Goal: Information Seeking & Learning: Learn about a topic

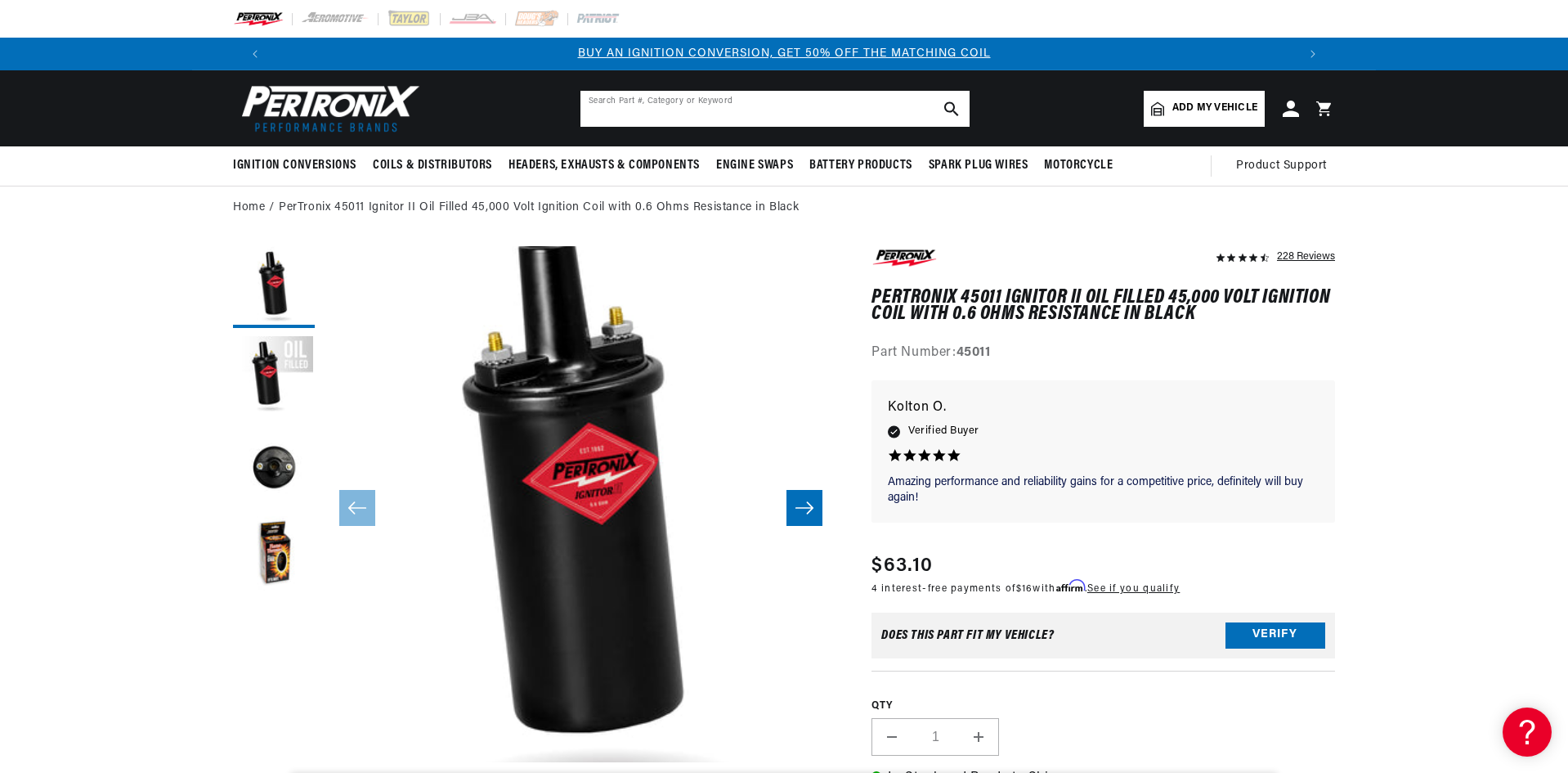
click at [695, 112] on input "text" at bounding box center [775, 108] width 389 height 36
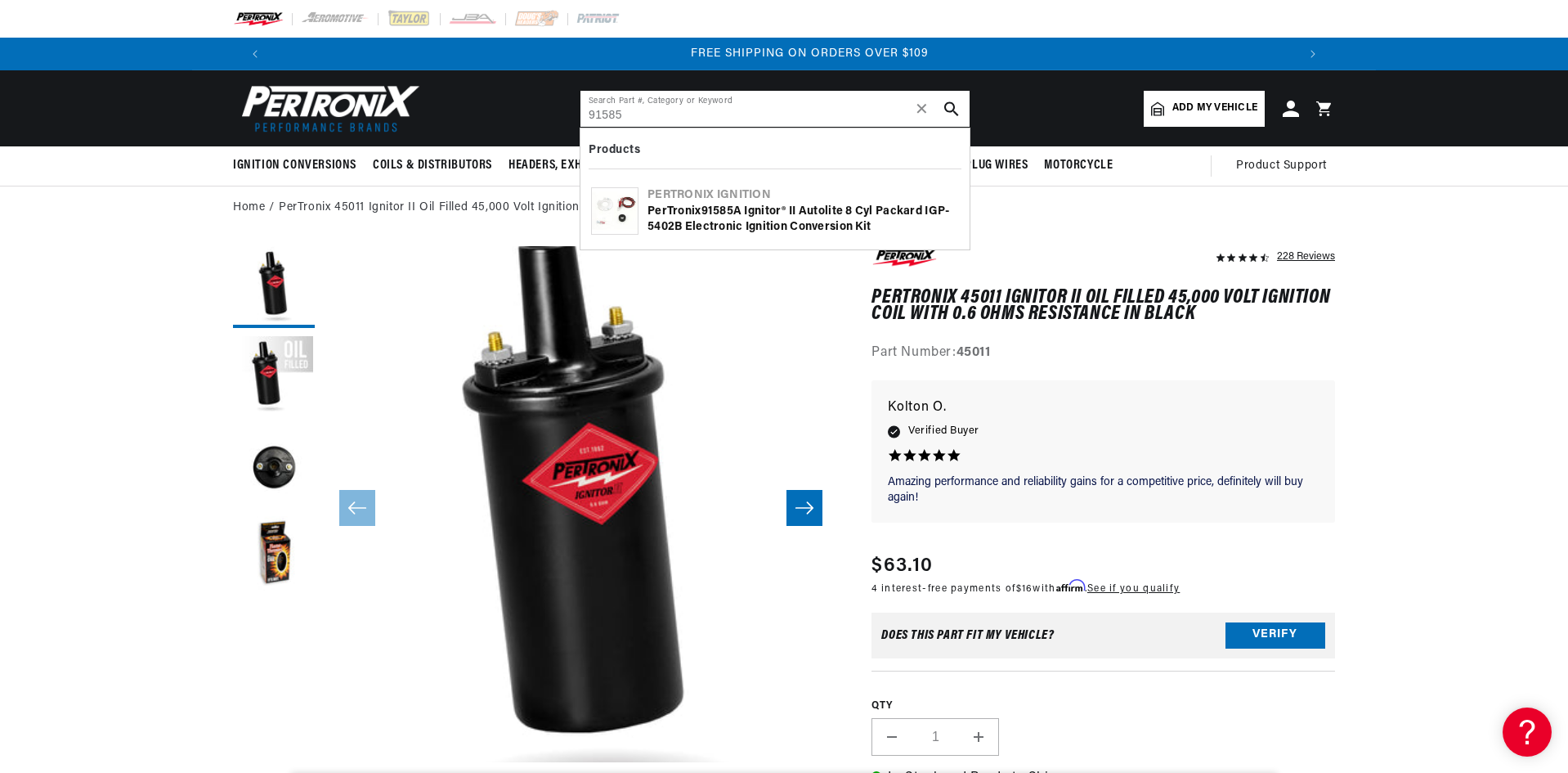
scroll to position [0, 2042]
type input "91585"
click at [759, 208] on div "PerTronix 91585 A Ignitor® II Autolite 8 cyl Packard IGP-5402B Electronic Ignit…" at bounding box center [803, 220] width 311 height 32
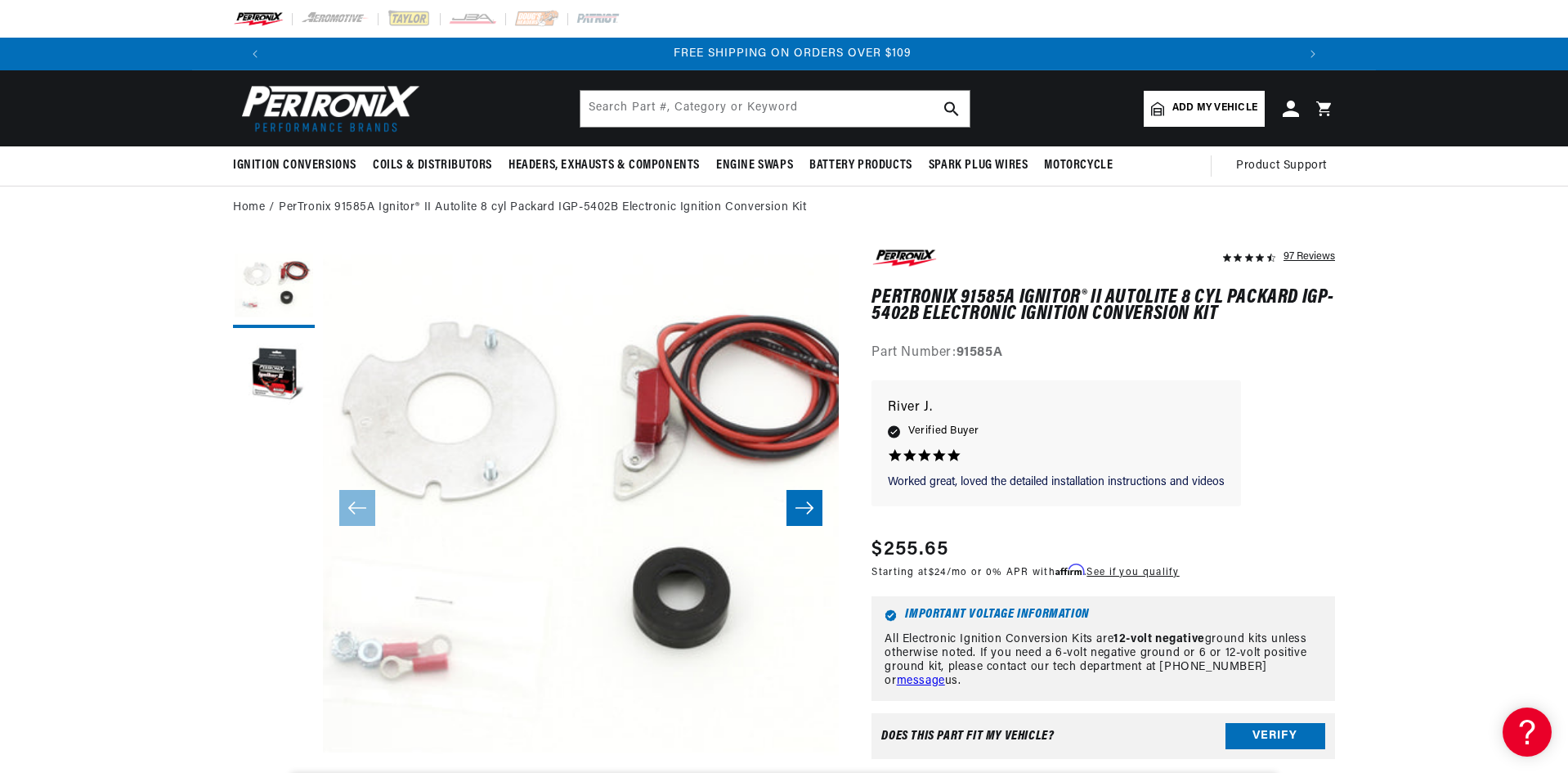
scroll to position [0, 1901]
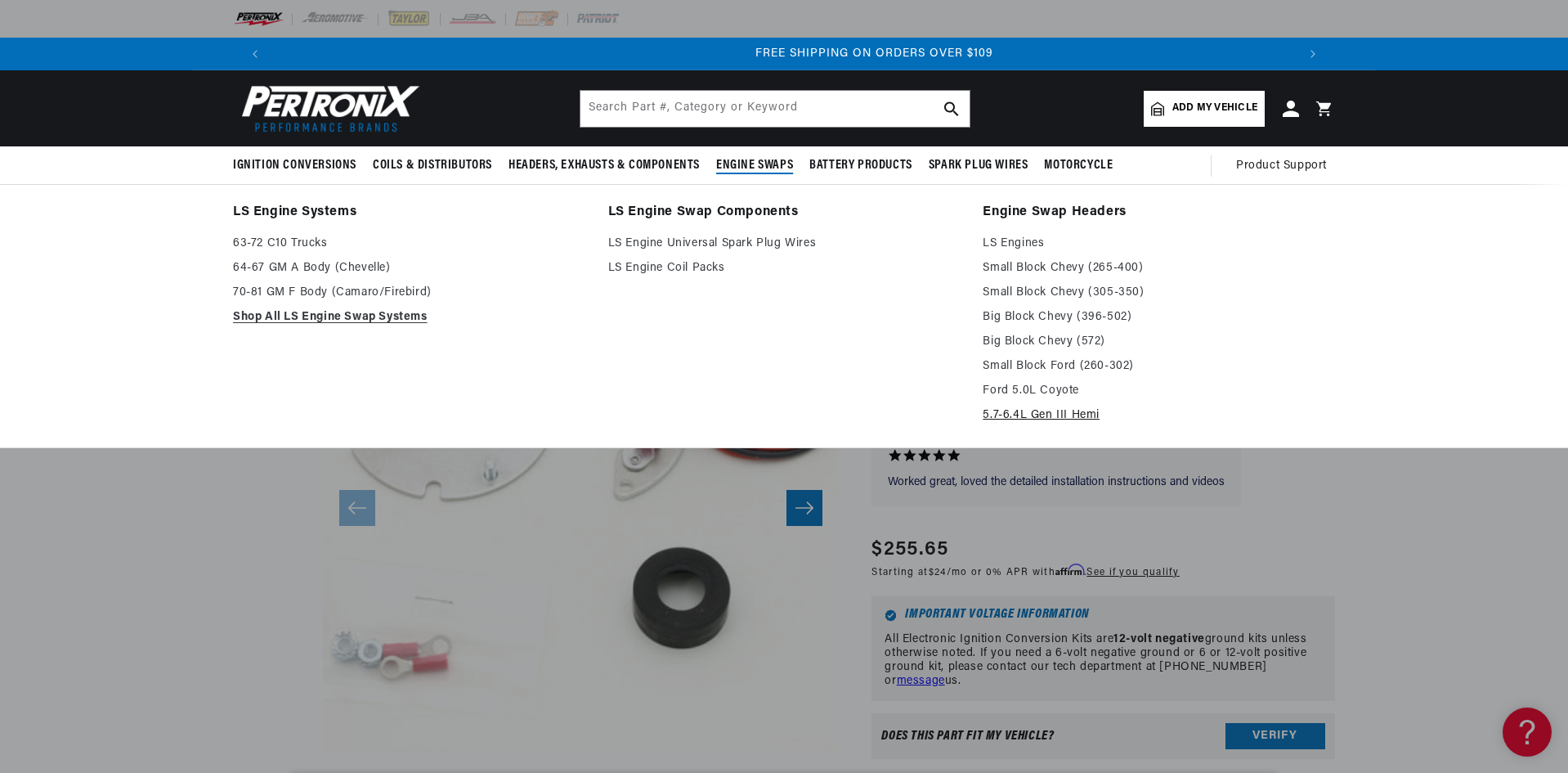
scroll to position [0, 2042]
click at [1011, 409] on link "5.7-6.4L Gen III Hemi" at bounding box center [1158, 415] width 352 height 19
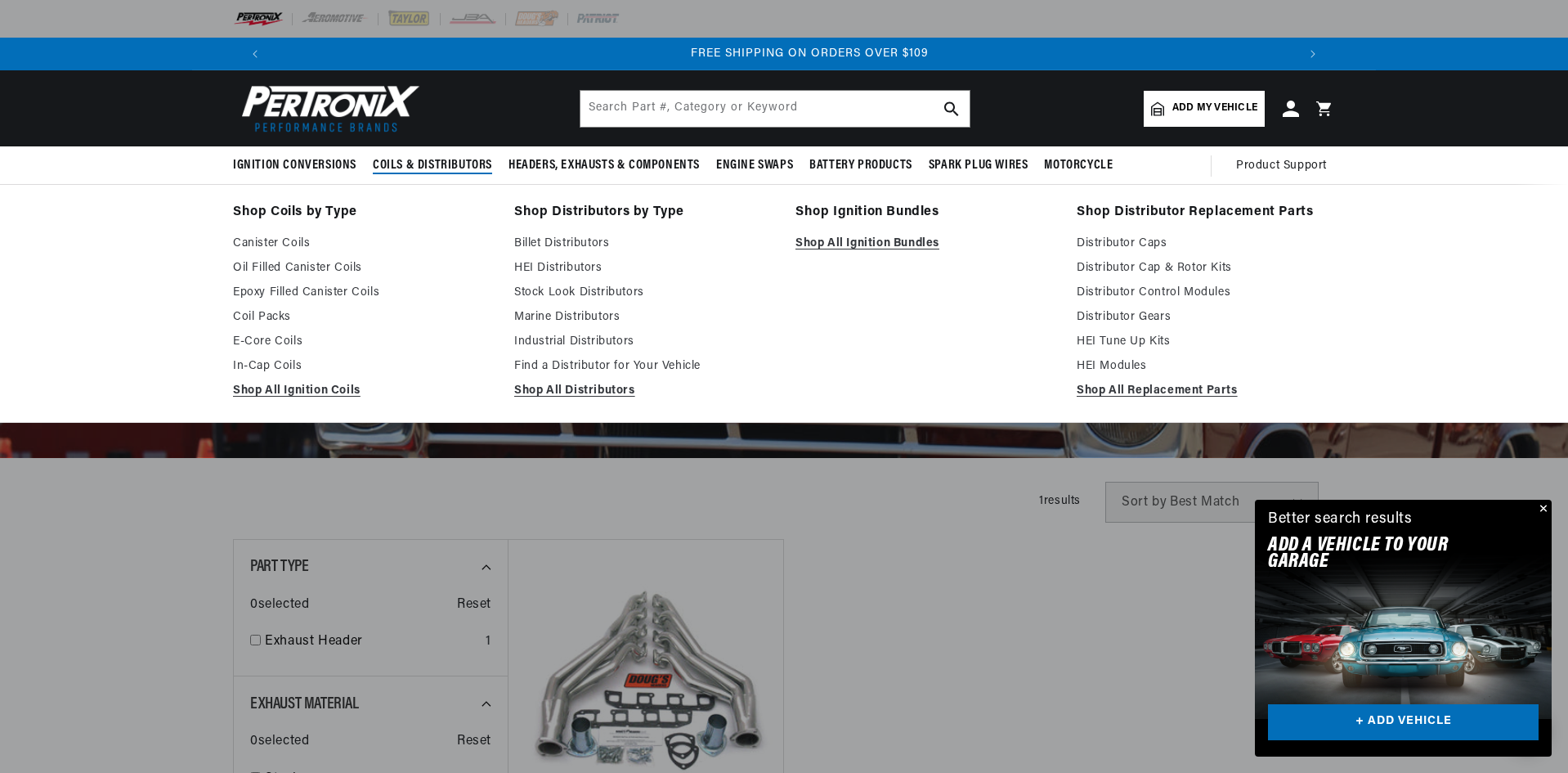
scroll to position [0, 2042]
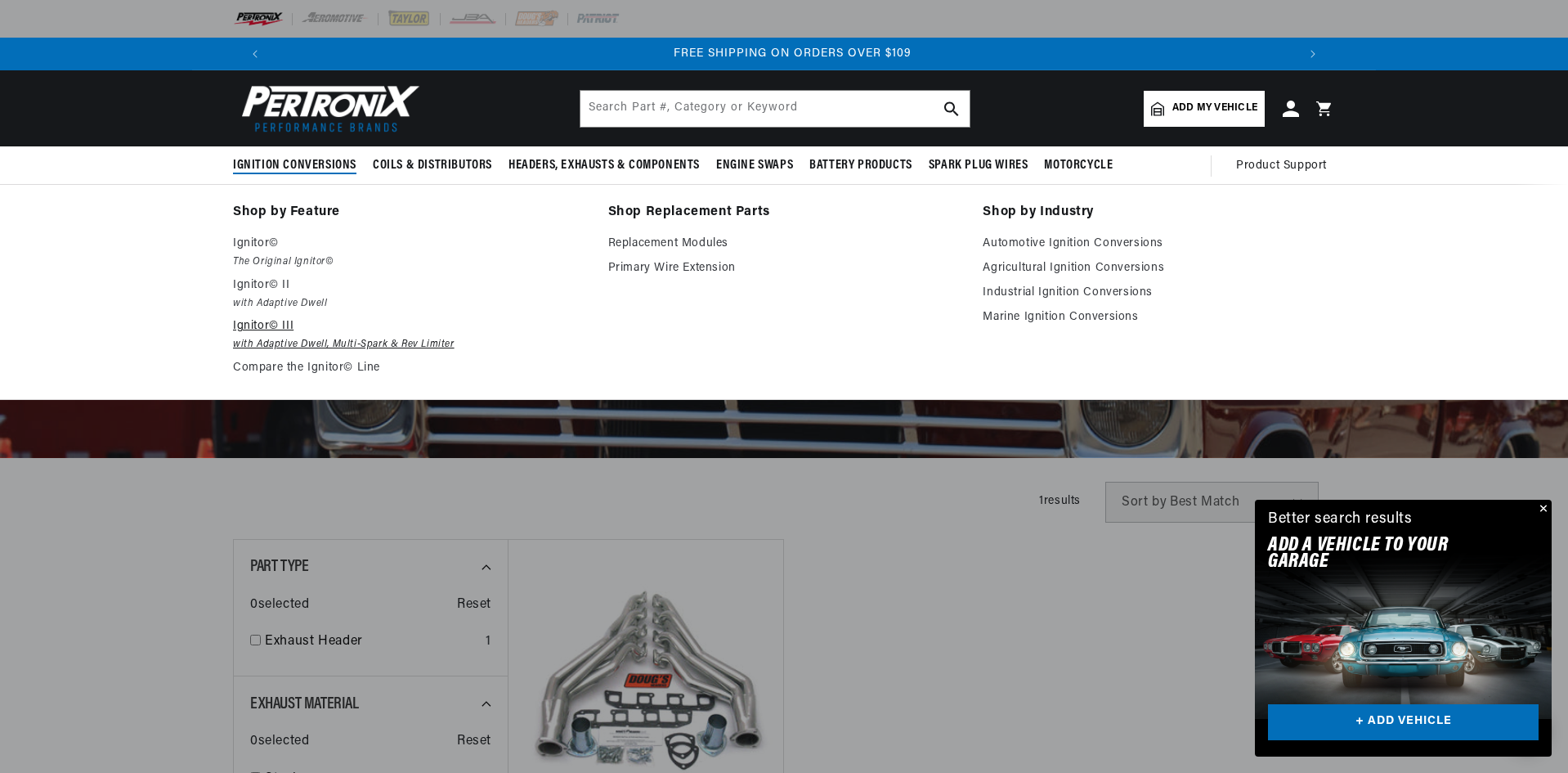
click at [277, 323] on p "Ignitor© III" at bounding box center [409, 326] width 352 height 19
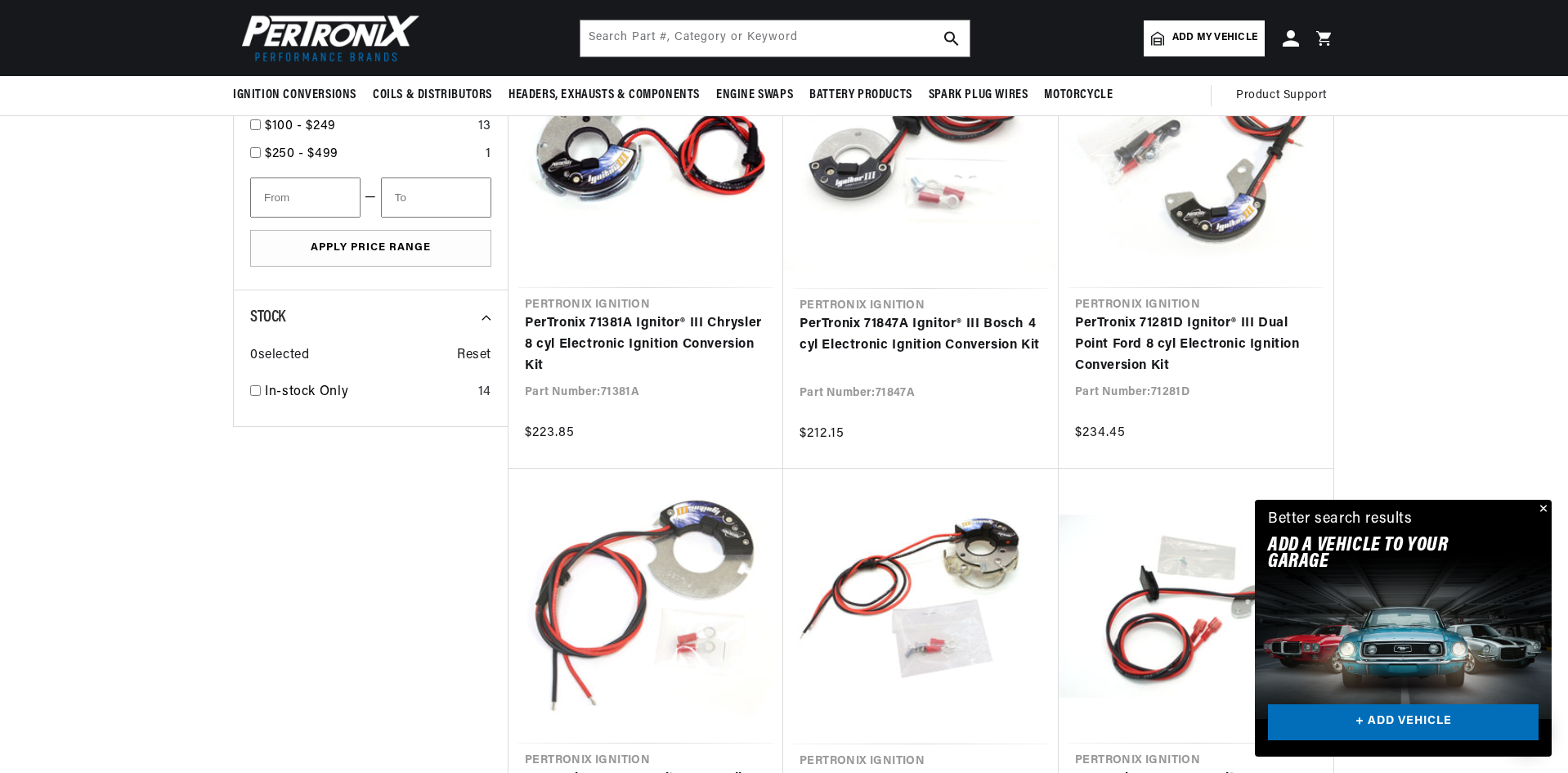
scroll to position [900, 0]
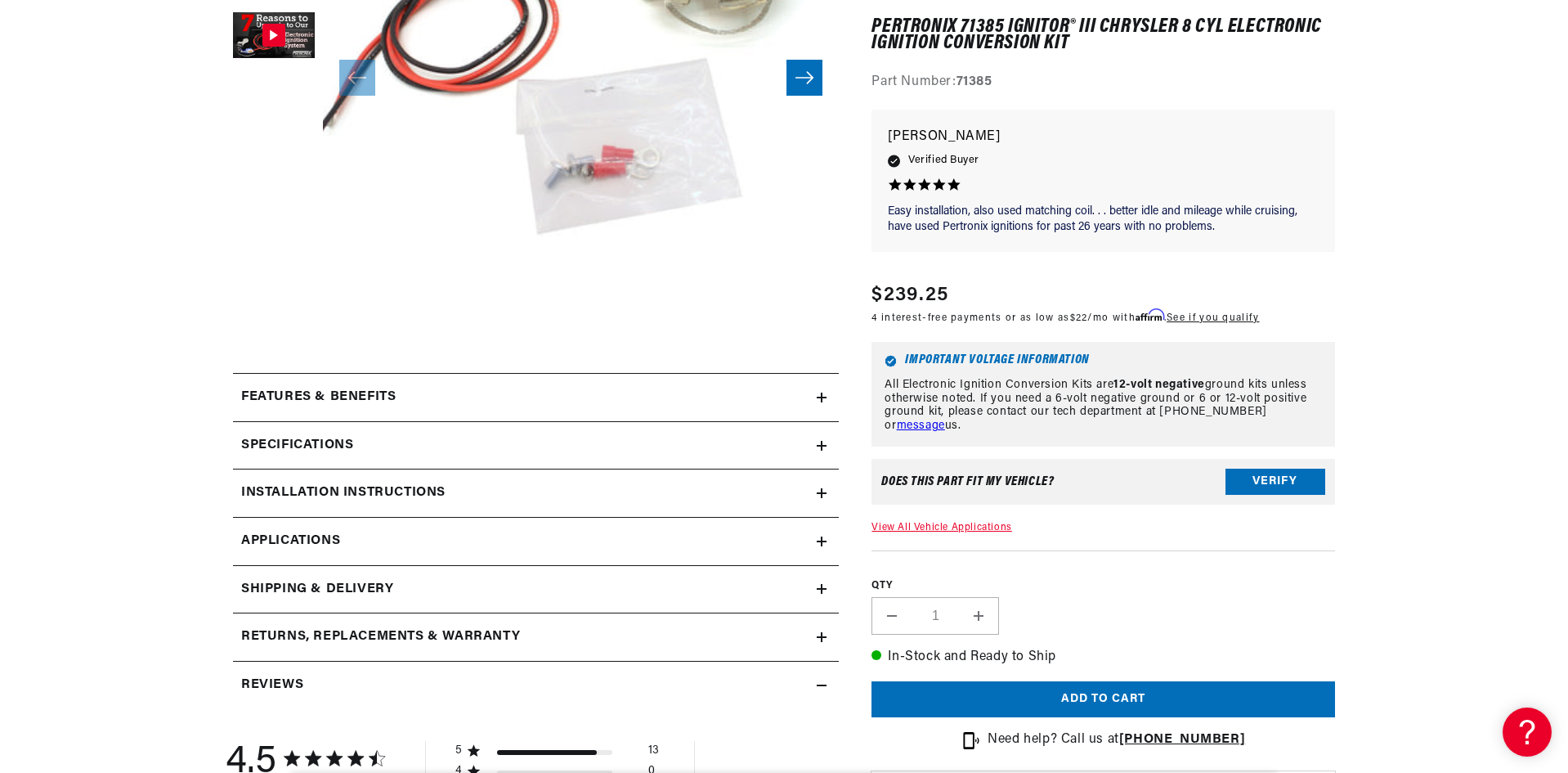
scroll to position [491, 0]
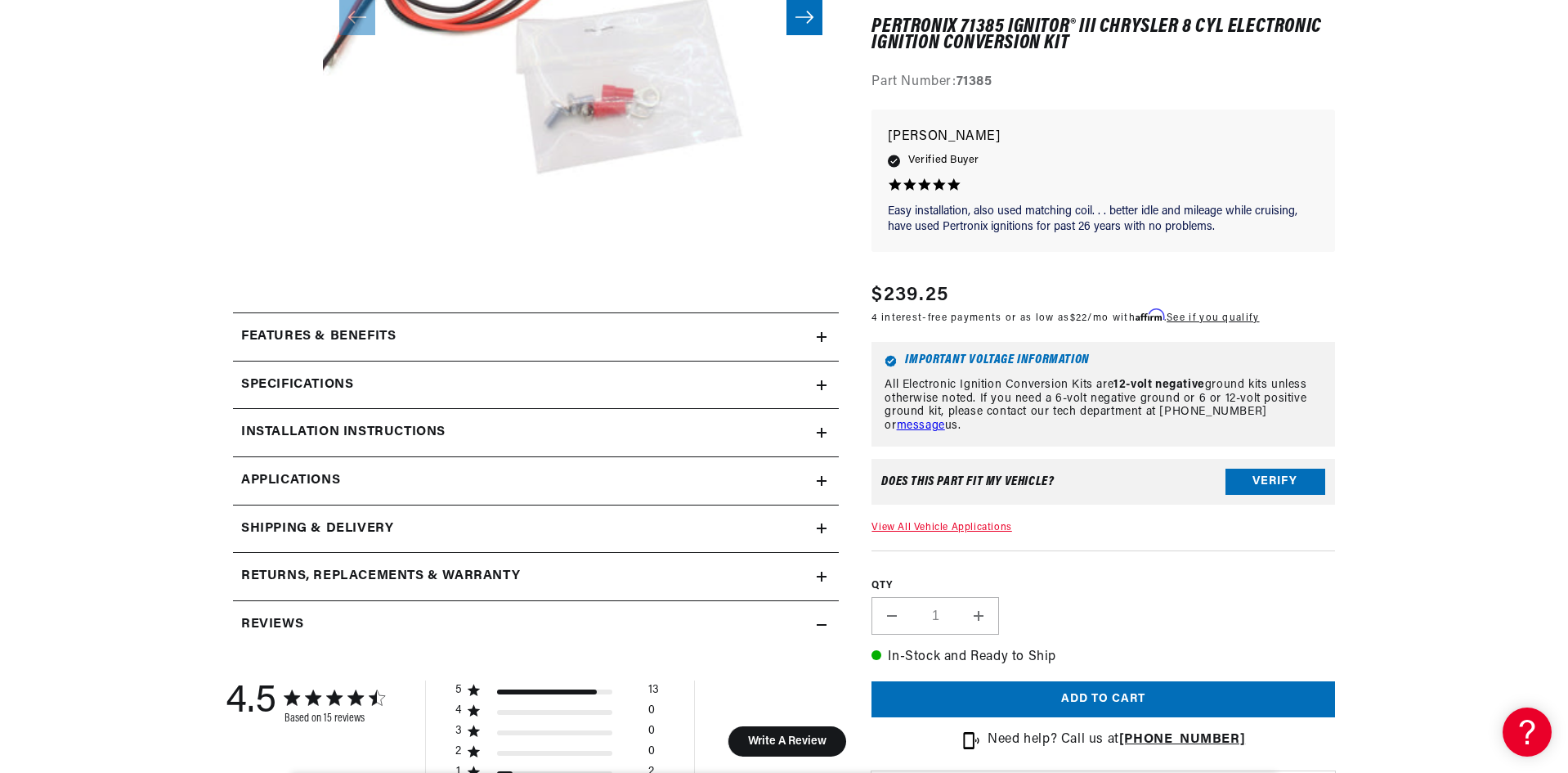
click at [821, 383] on icon at bounding box center [822, 386] width 10 height 10
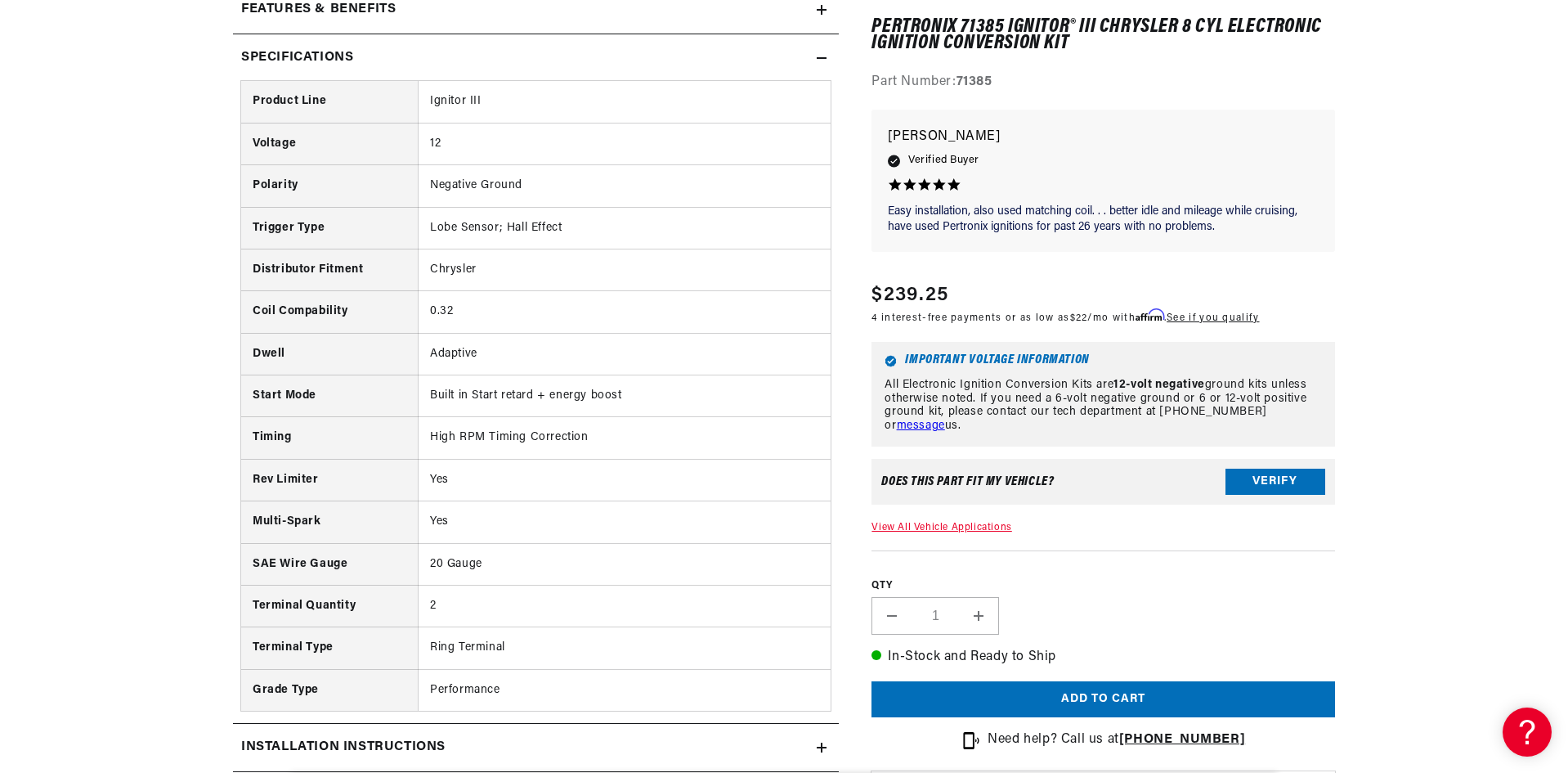
scroll to position [0, 0]
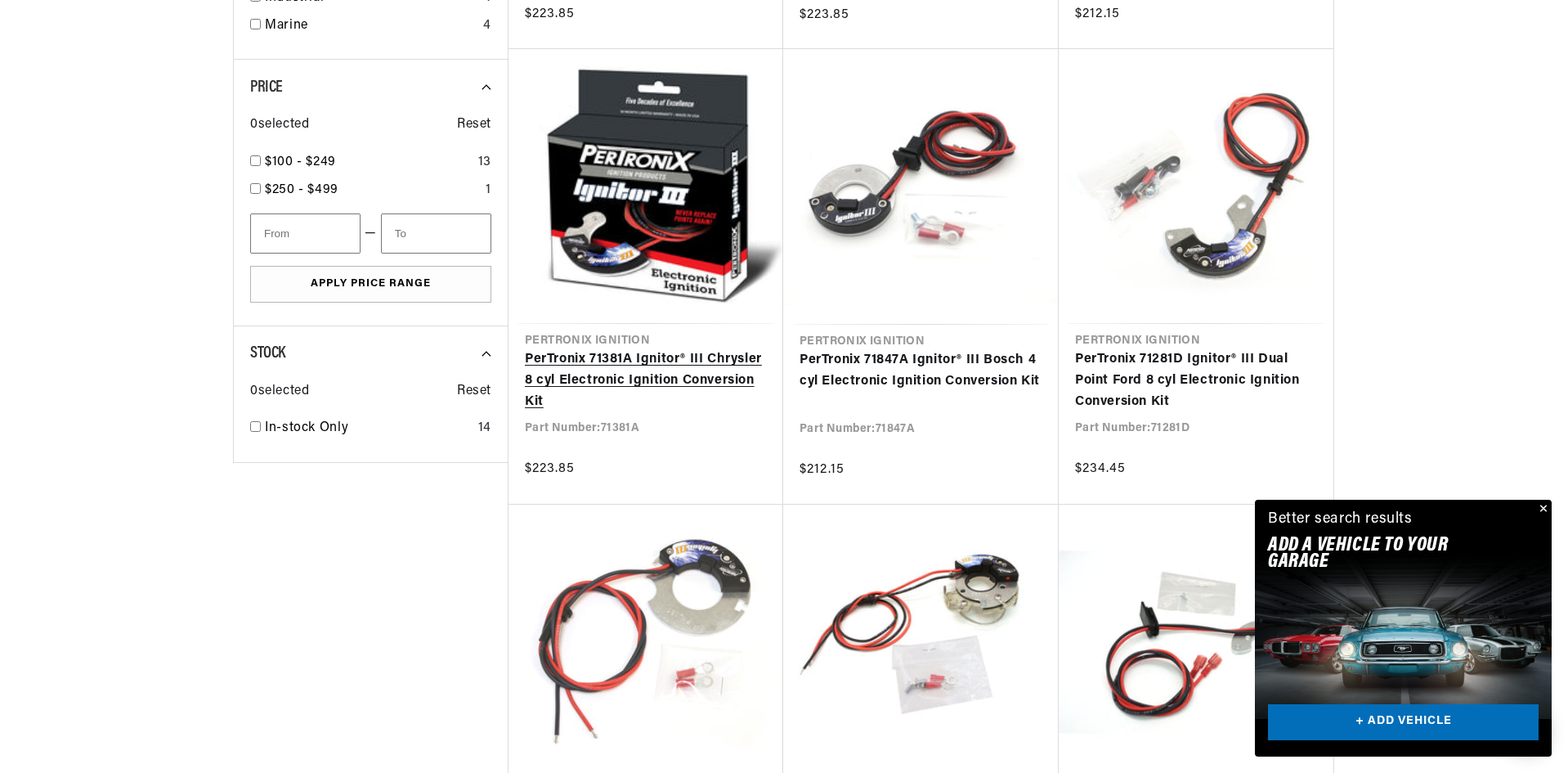
click at [700, 354] on link "PerTronix 71381A Ignitor® III Chrysler 8 cyl Electronic Ignition Conversion Kit" at bounding box center [646, 381] width 242 height 63
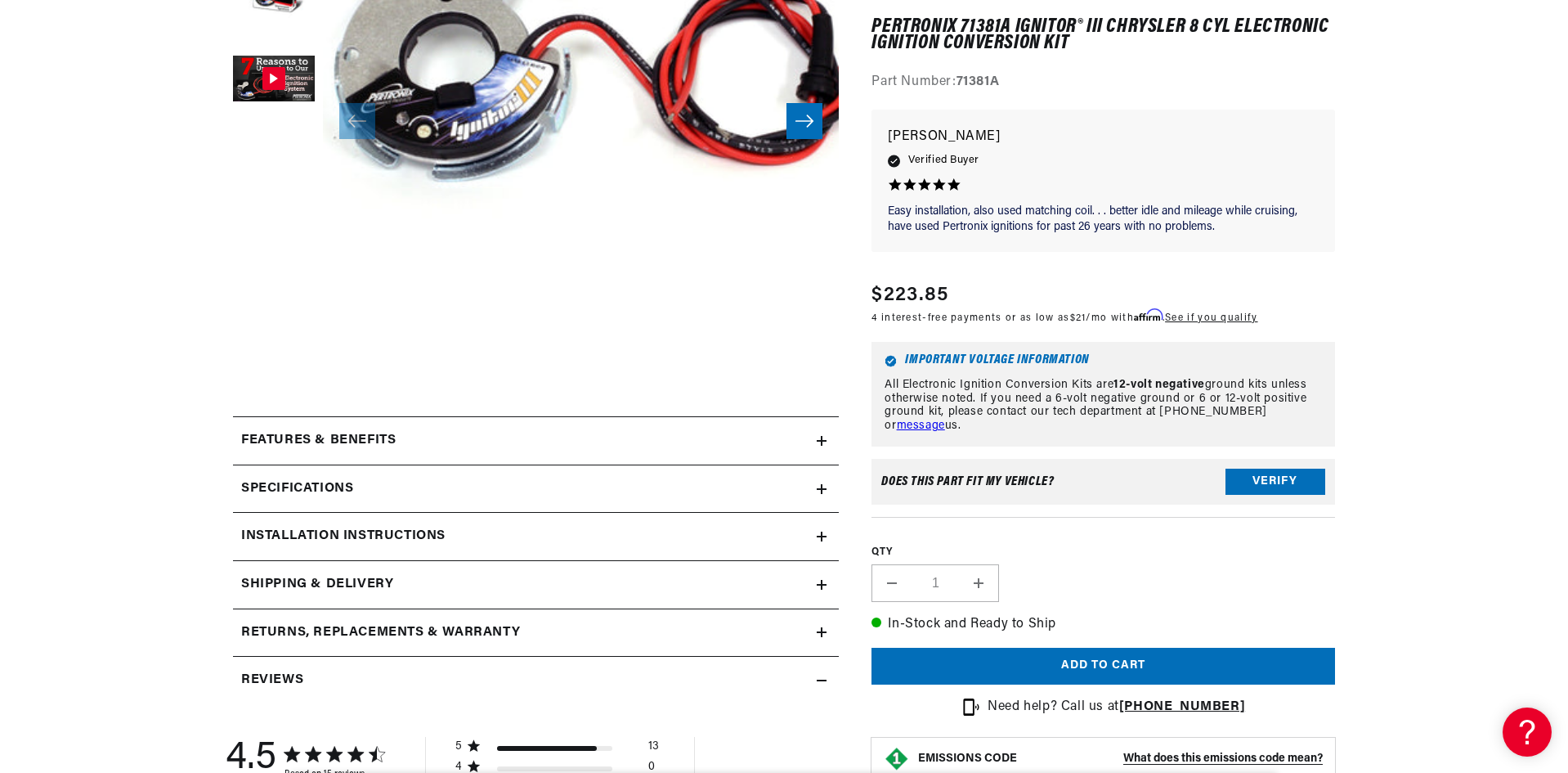
scroll to position [409, 0]
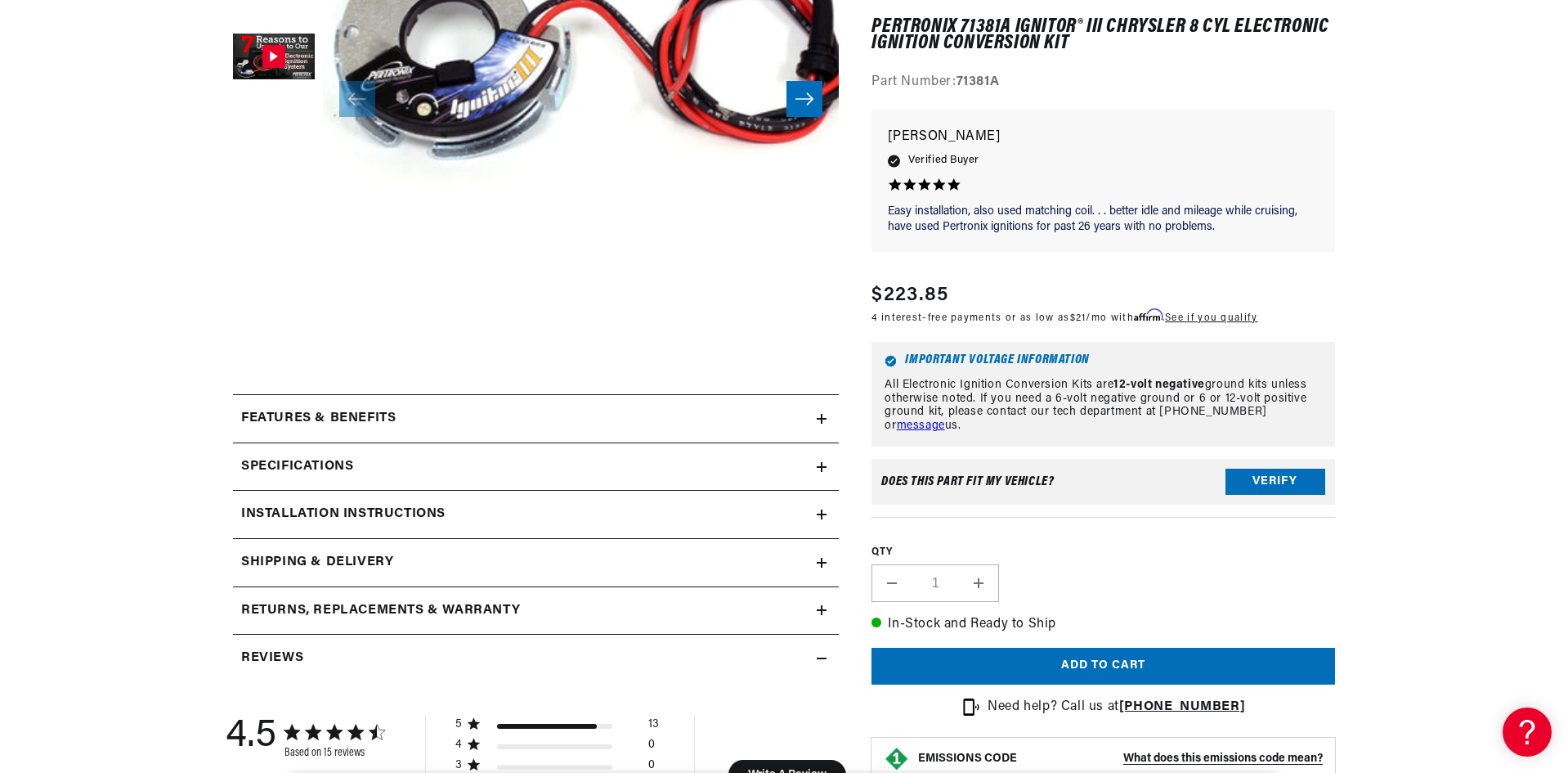
click at [805, 418] on div "Features & Benefits" at bounding box center [525, 419] width 583 height 21
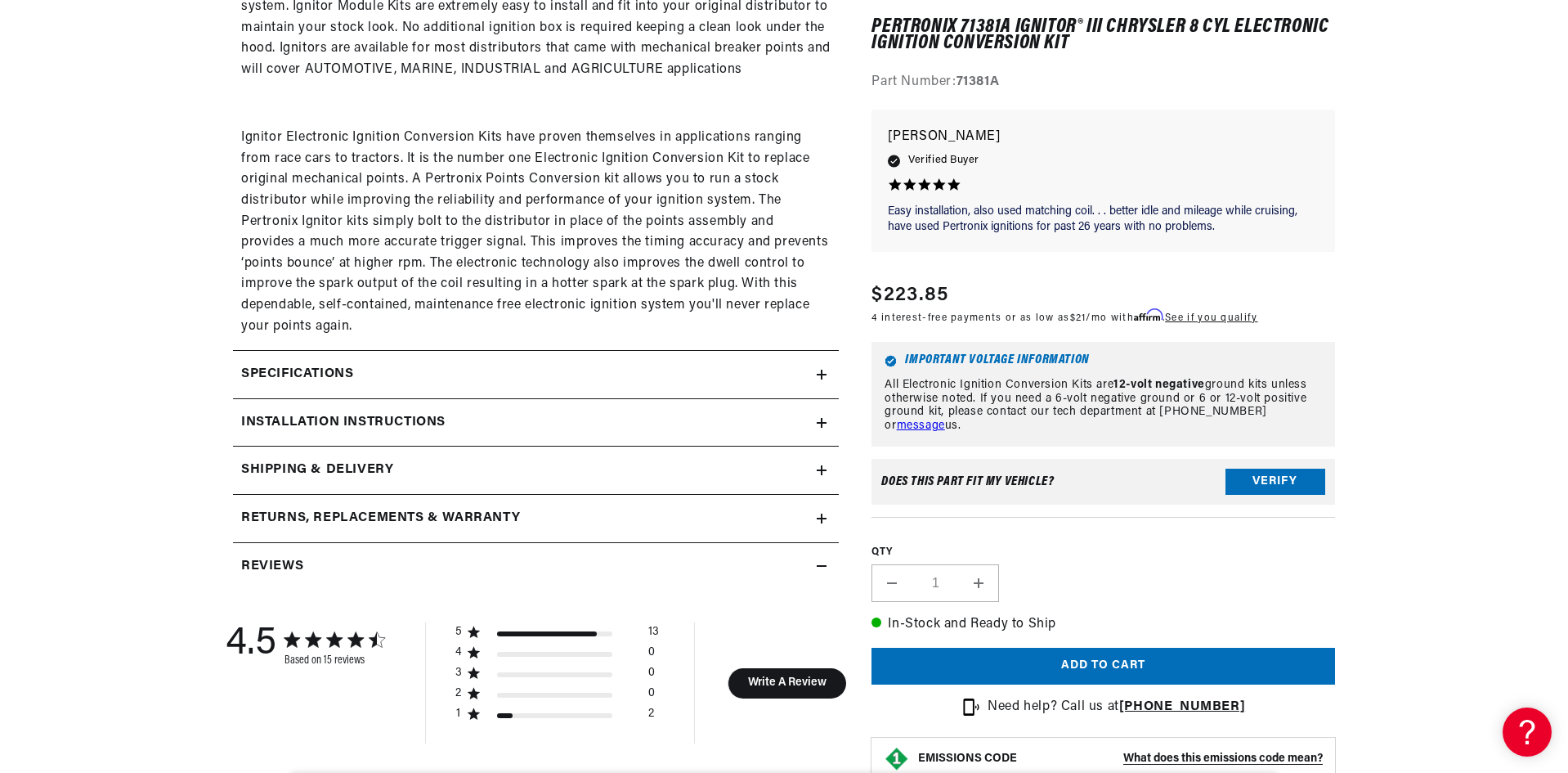
scroll to position [1145, 0]
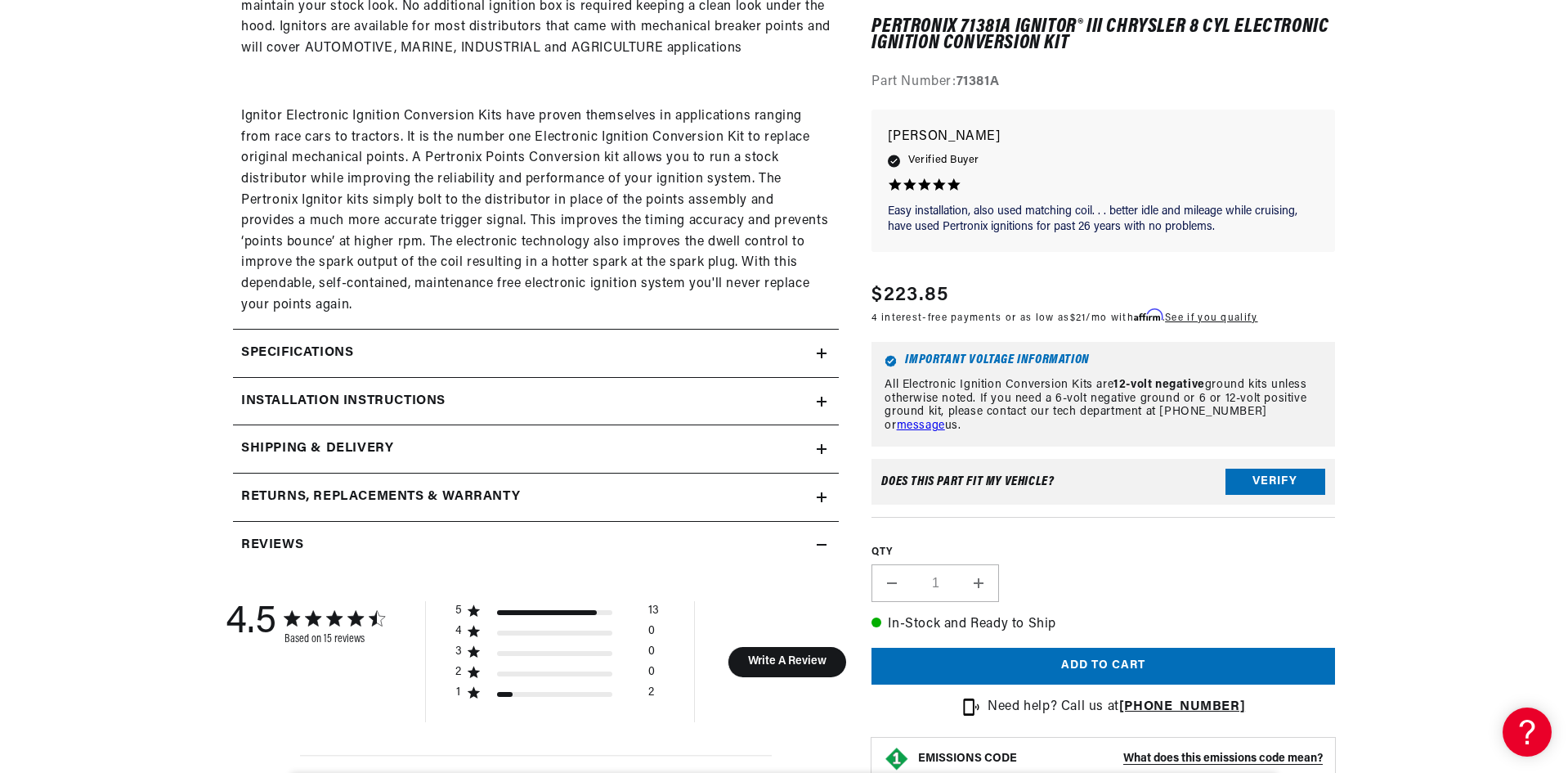
click at [817, 353] on icon at bounding box center [822, 354] width 10 height 10
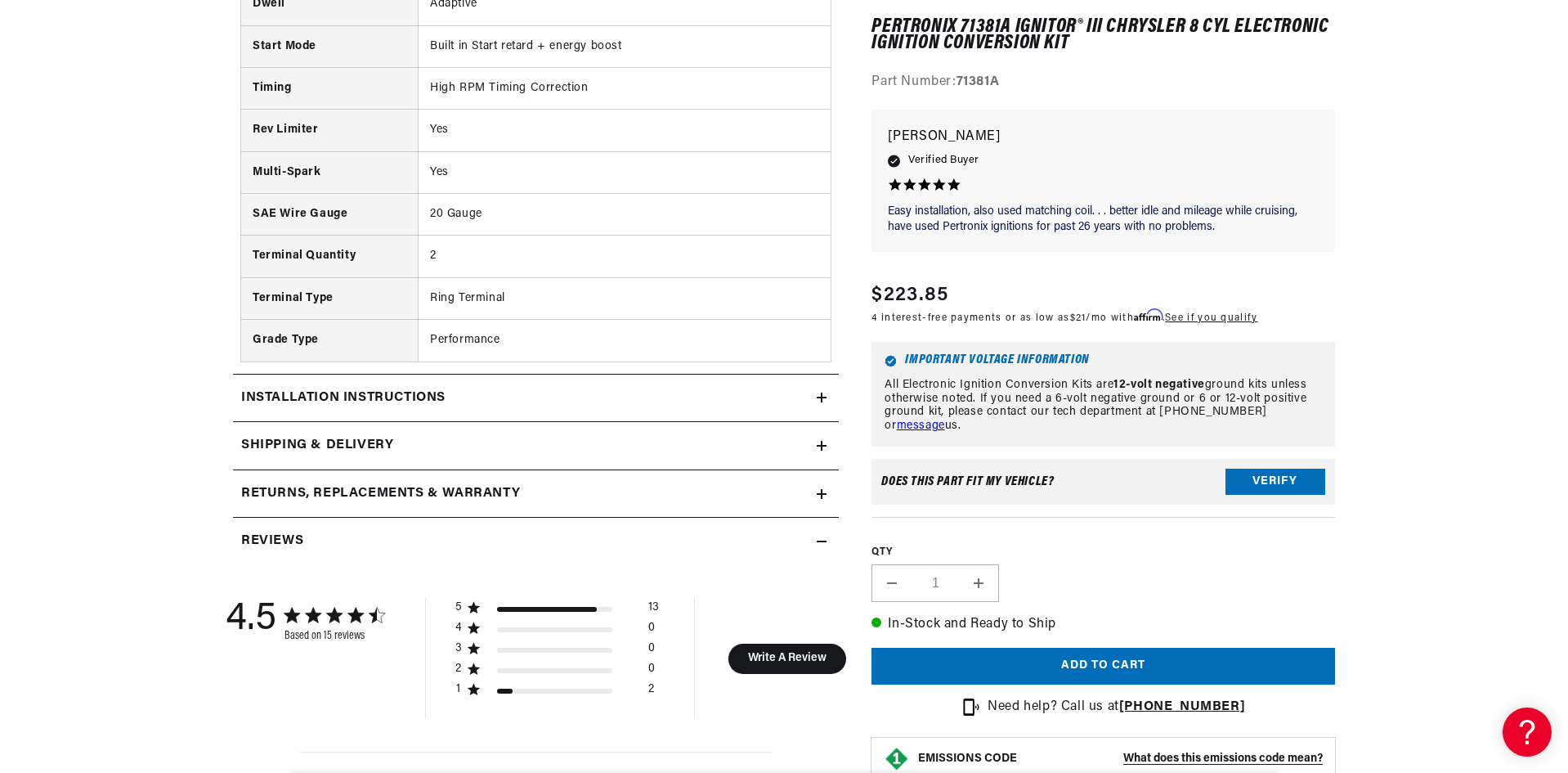
scroll to position [1800, 0]
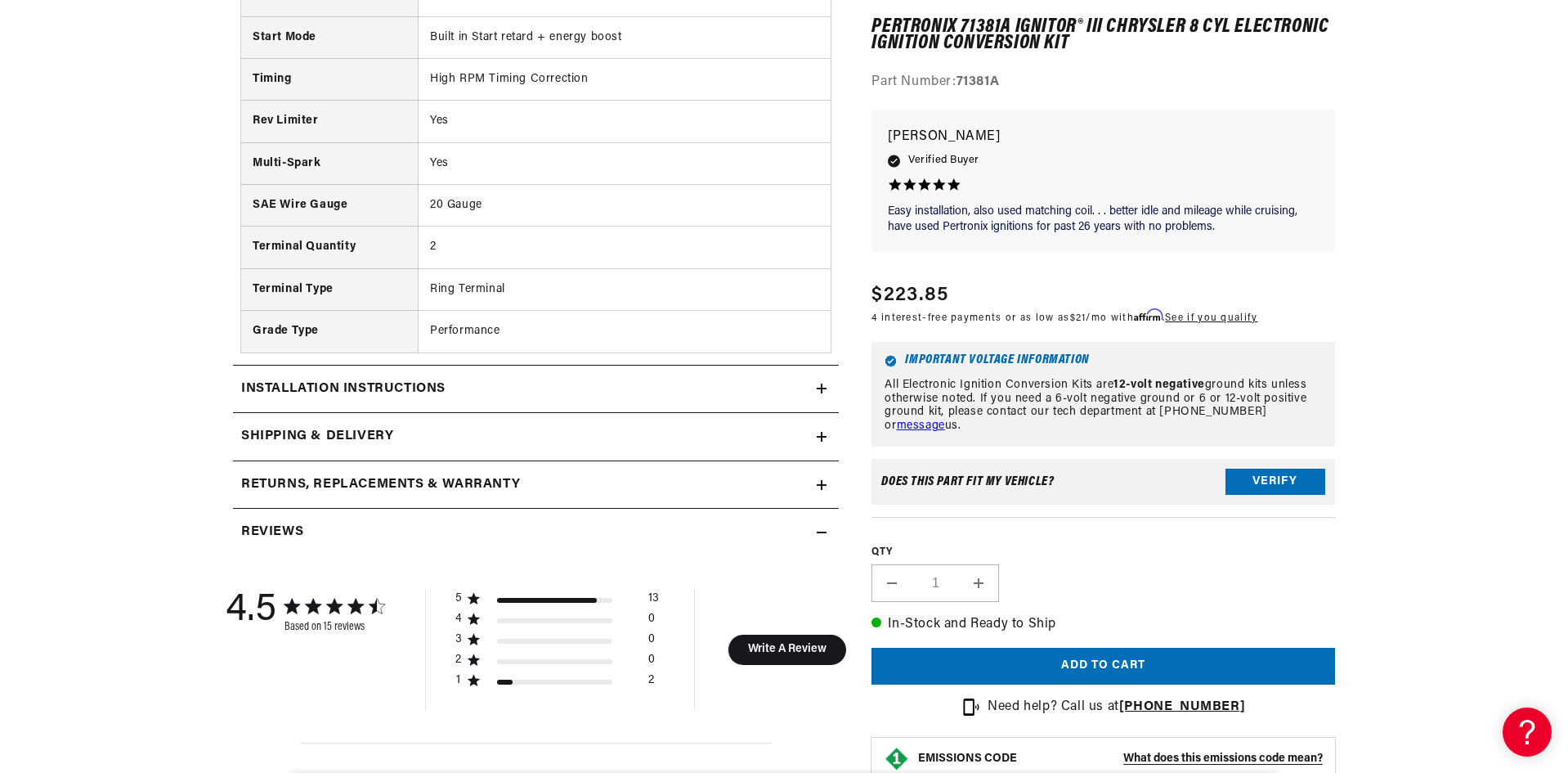
click at [814, 392] on div "Installation instructions" at bounding box center [525, 389] width 583 height 21
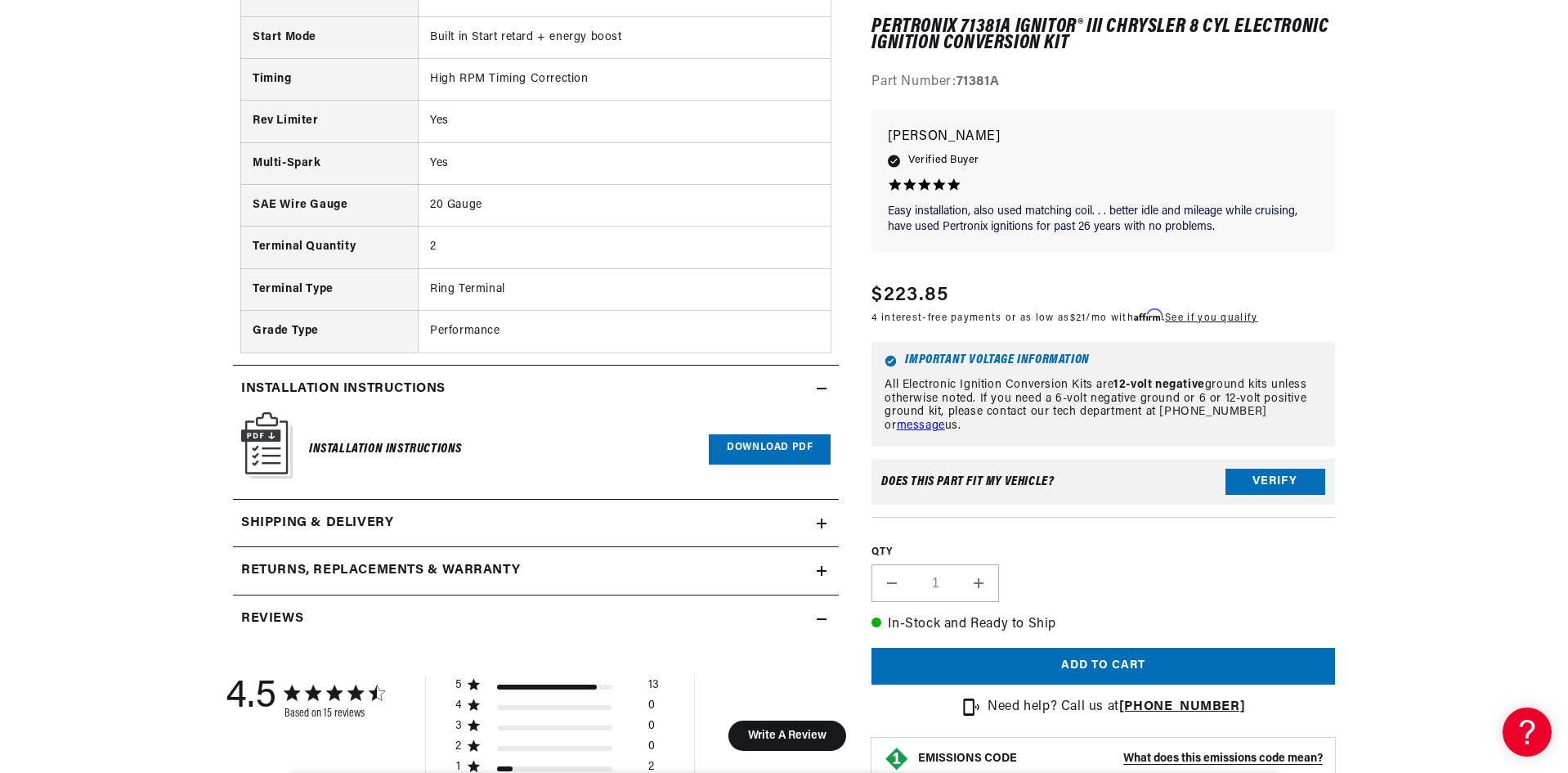
click at [750, 447] on link "Download PDF" at bounding box center [769, 450] width 122 height 30
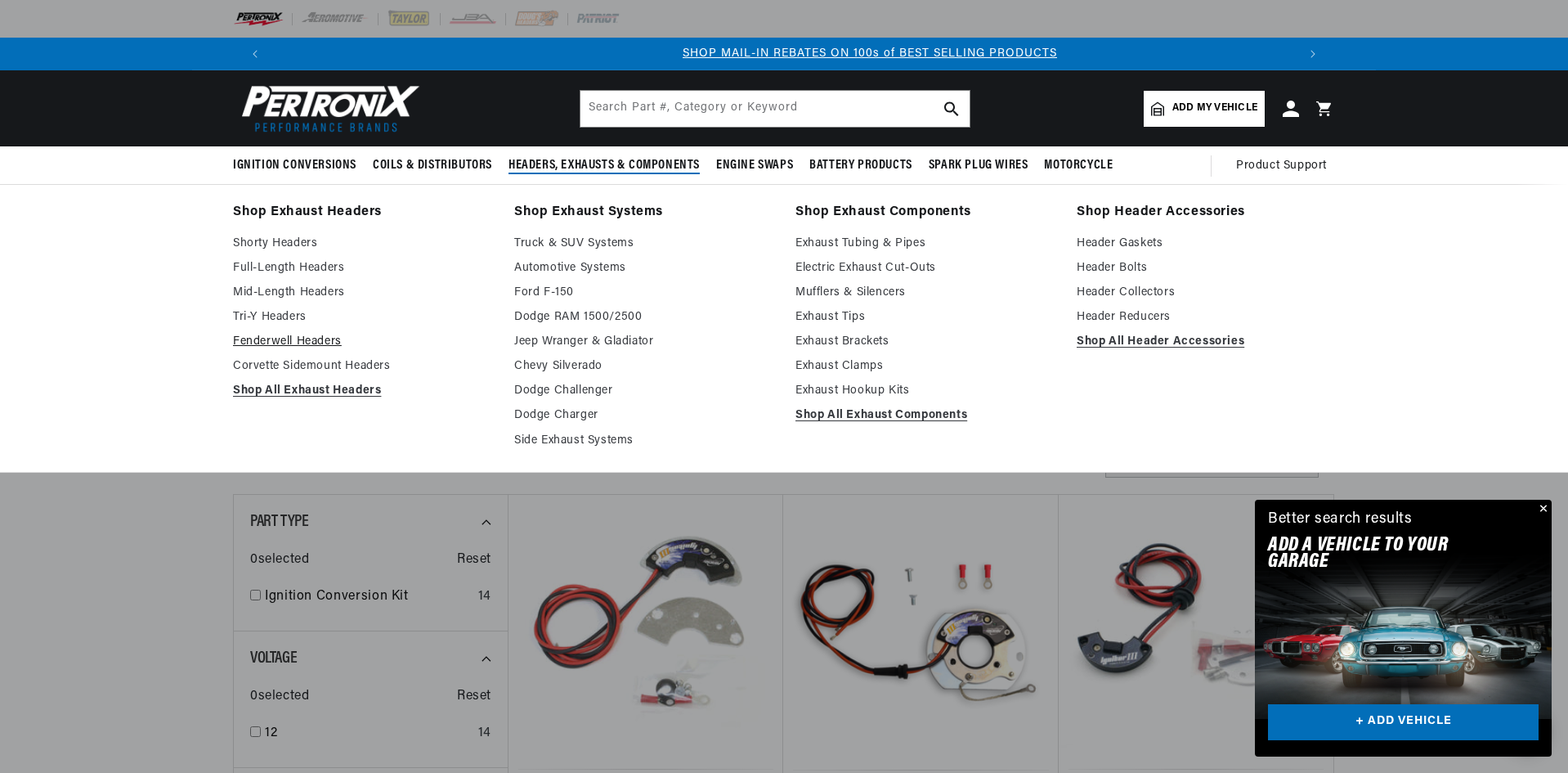
scroll to position [0, 1021]
click at [308, 338] on link "Fenderwell Headers" at bounding box center [363, 342] width 259 height 19
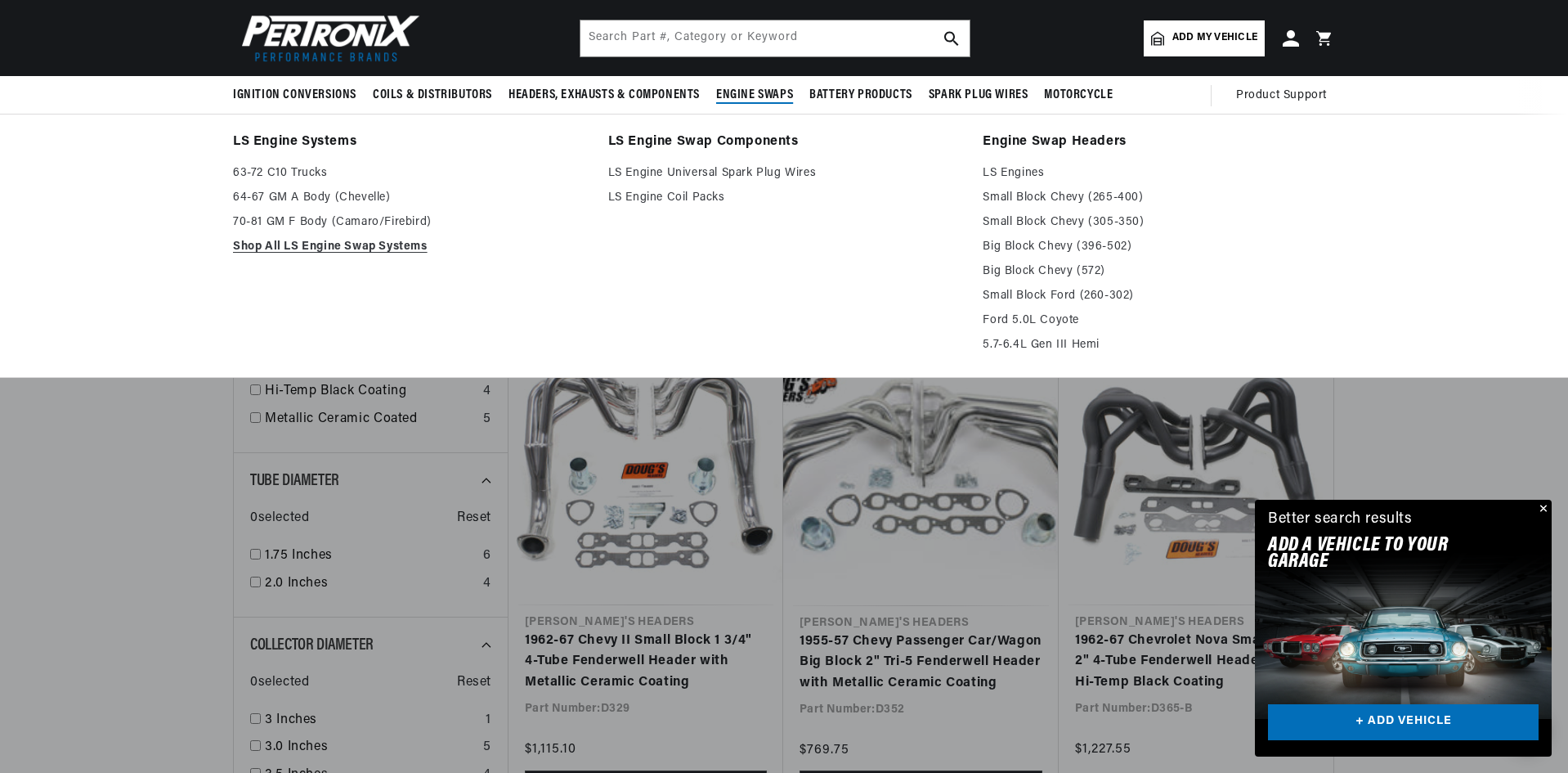
scroll to position [0, 2042]
